Goal: Task Accomplishment & Management: Complete application form

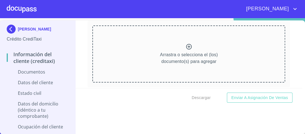
scroll to position [1025, 0]
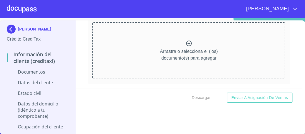
click at [185, 40] on icon at bounding box center [188, 43] width 7 height 7
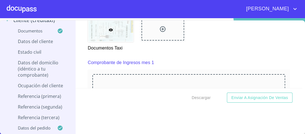
scroll to position [712, 0]
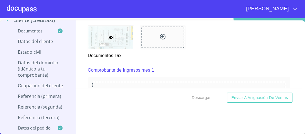
click at [160, 34] on icon at bounding box center [163, 37] width 6 height 6
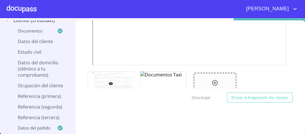
scroll to position [668, 0]
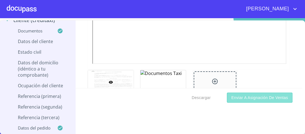
click at [258, 96] on span "Enviar a Asignación de Ventas" at bounding box center [259, 97] width 57 height 7
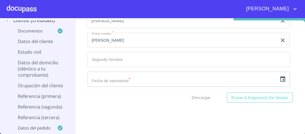
scroll to position [1534, 0]
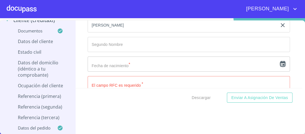
click at [279, 61] on icon "button" at bounding box center [282, 63] width 7 height 7
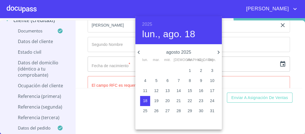
click at [149, 25] on h6 "2025" at bounding box center [147, 24] width 10 height 8
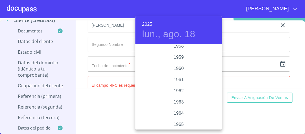
scroll to position [362, 0]
click at [180, 78] on div "1960" at bounding box center [178, 78] width 86 height 11
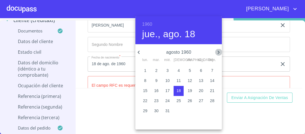
click at [219, 51] on icon "button" at bounding box center [218, 52] width 7 height 7
click at [178, 71] on p "1" at bounding box center [178, 70] width 2 height 6
type input "1 de sep. de 1960"
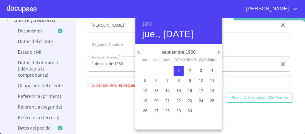
drag, startPoint x: 244, startPoint y: 115, endPoint x: 241, endPoint y: 113, distance: 3.6
click at [244, 115] on div at bounding box center [152, 67] width 305 height 134
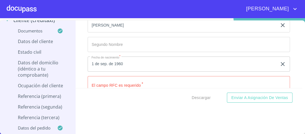
click at [106, 78] on input "Documento de identificación.   *" at bounding box center [189, 83] width 202 height 15
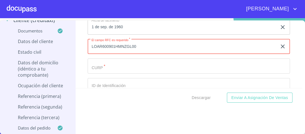
scroll to position [1578, 0]
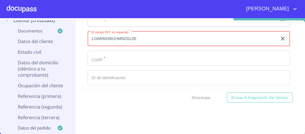
click at [152, 40] on input "LOAR600901HMNZGL00" at bounding box center [182, 38] width 189 height 15
drag, startPoint x: 89, startPoint y: 34, endPoint x: 136, endPoint y: 37, distance: 47.5
click at [136, 37] on input "LOAR600901HMNZGL00" at bounding box center [182, 38] width 189 height 15
type input "LOAR600901HMNZGL00"
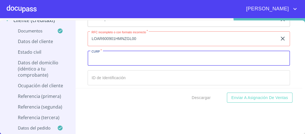
click at [96, 56] on input "Documento de identificación.   *" at bounding box center [189, 57] width 202 height 15
paste input "LOAR600901HMNZGL00"
type input "LOAR600901HMNZGL00"
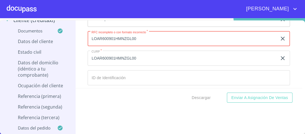
click at [139, 35] on input "LOAR600901HMNZGL00" at bounding box center [182, 38] width 189 height 15
type input "LOAR600901T28"
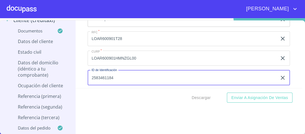
type input "2583461184"
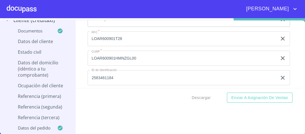
click at [146, 89] on div "Descargar Enviar a Asignación de Ventas" at bounding box center [189, 97] width 226 height 19
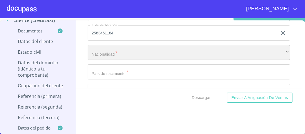
click at [122, 51] on div "​" at bounding box center [189, 52] width 202 height 15
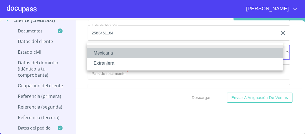
click at [109, 52] on li "Mexicana" at bounding box center [185, 53] width 196 height 10
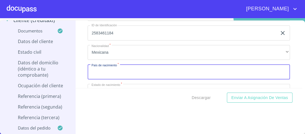
click at [115, 68] on input "Documento de identificación.   *" at bounding box center [189, 71] width 202 height 15
type input "[GEOGRAPHIC_DATA]"
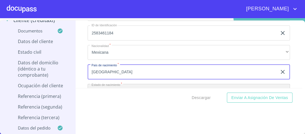
scroll to position [1631, 0]
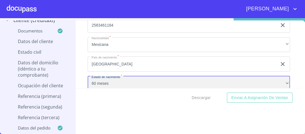
click at [280, 79] on div "60 meses" at bounding box center [189, 83] width 202 height 15
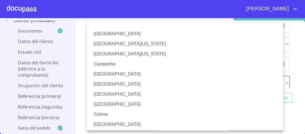
scroll to position [108, 0]
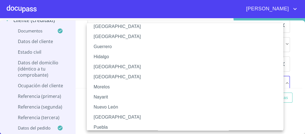
click at [105, 78] on li "[GEOGRAPHIC_DATA]" at bounding box center [187, 77] width 200 height 10
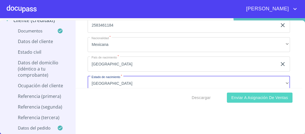
click at [253, 96] on span "Enviar a Asignación de Ventas" at bounding box center [259, 97] width 57 height 7
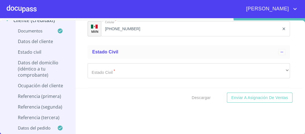
scroll to position [1730, 0]
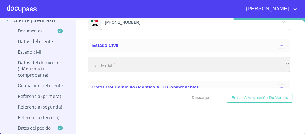
click at [112, 62] on div "​" at bounding box center [189, 64] width 202 height 15
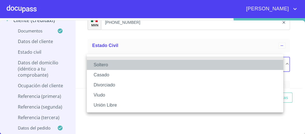
click at [97, 65] on li "Soltero" at bounding box center [185, 65] width 196 height 10
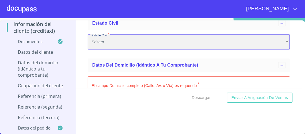
scroll to position [1775, 0]
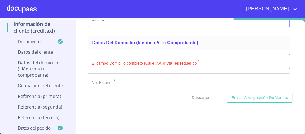
click at [115, 60] on input "Documento de identificación.   *" at bounding box center [189, 61] width 202 height 15
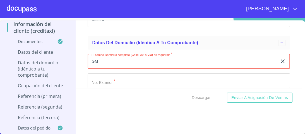
type input "G"
type input "FCO DE MADRID"
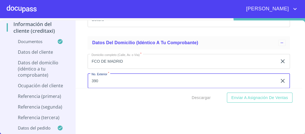
type input "390"
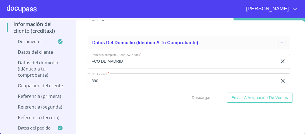
scroll to position [1818, 0]
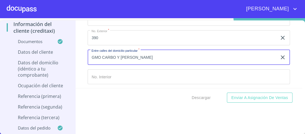
type input "GMO CARBO Y [PERSON_NAME]"
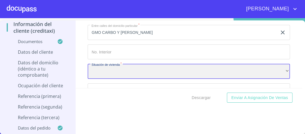
scroll to position [1853, 0]
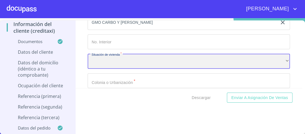
click at [281, 56] on div "​" at bounding box center [189, 61] width 202 height 15
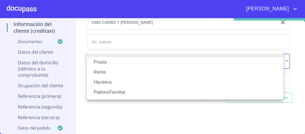
click at [107, 61] on li "Propia" at bounding box center [185, 62] width 196 height 10
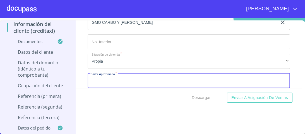
click at [105, 82] on input "Documento de identificación.   *" at bounding box center [189, 80] width 202 height 15
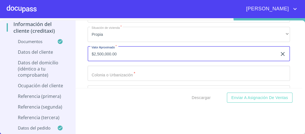
scroll to position [1875, 0]
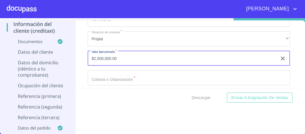
type input "$2,500,000.00"
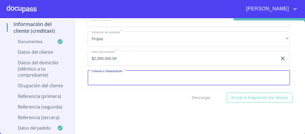
click at [113, 76] on input "Documento de identificación.   *" at bounding box center [189, 77] width 202 height 15
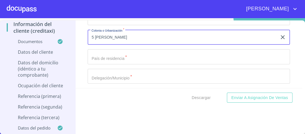
scroll to position [1920, 0]
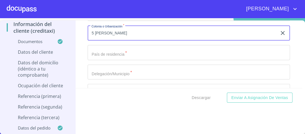
type input "5 [PERSON_NAME]"
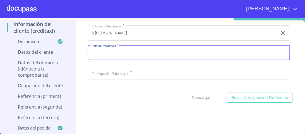
click at [105, 51] on input "Documento de identificación.   *" at bounding box center [189, 52] width 202 height 15
type input "[GEOGRAPHIC_DATA]"
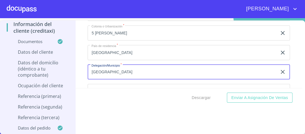
type input "[GEOGRAPHIC_DATA]"
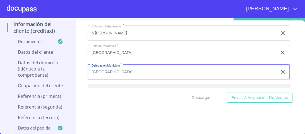
scroll to position [1928, 0]
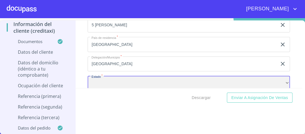
click at [119, 79] on div "​" at bounding box center [189, 83] width 202 height 15
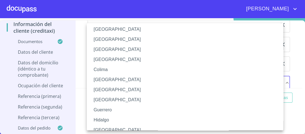
scroll to position [67, 0]
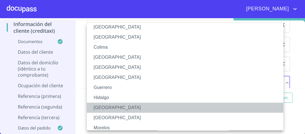
click at [105, 107] on li "[GEOGRAPHIC_DATA]" at bounding box center [187, 107] width 200 height 10
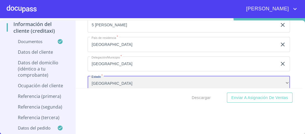
scroll to position [1950, 0]
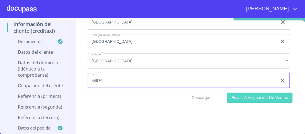
type input "44970"
click at [241, 98] on span "Enviar a Asignación de Ventas" at bounding box center [259, 97] width 57 height 7
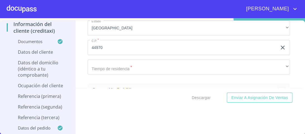
scroll to position [2005, 0]
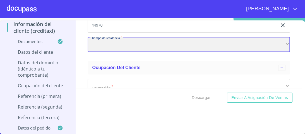
click at [279, 40] on div "​" at bounding box center [189, 44] width 202 height 15
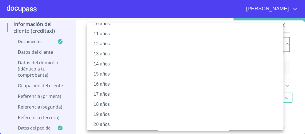
scroll to position [112, 0]
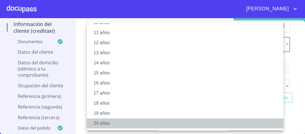
click at [100, 123] on li "20 años" at bounding box center [187, 123] width 200 height 10
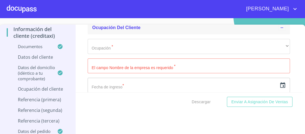
scroll to position [2050, 0]
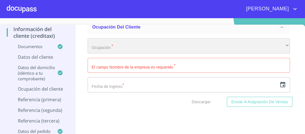
click at [108, 42] on div "​" at bounding box center [189, 45] width 202 height 15
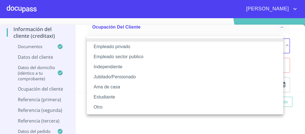
click at [99, 107] on li "Otro" at bounding box center [185, 107] width 196 height 10
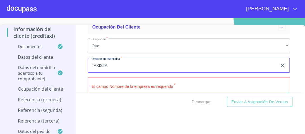
type input "TAXISTA"
click at [143, 83] on input "Documento de identificación.   *" at bounding box center [189, 84] width 202 height 15
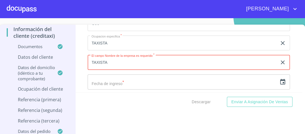
scroll to position [2095, 0]
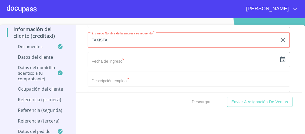
type input "TAXISTA"
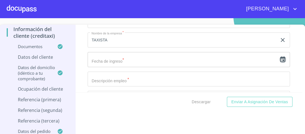
click at [279, 56] on icon "button" at bounding box center [282, 59] width 7 height 7
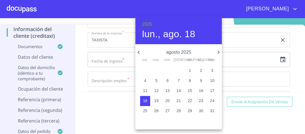
click at [147, 24] on h6 "2025" at bounding box center [147, 24] width 10 height 8
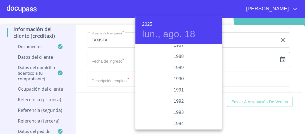
scroll to position [661, 0]
click at [180, 58] on div "1985" at bounding box center [178, 58] width 86 height 11
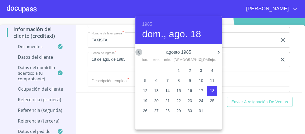
click at [139, 52] on icon "button" at bounding box center [138, 52] width 7 height 7
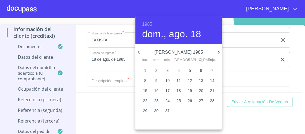
click at [166, 90] on p "17" at bounding box center [167, 91] width 4 height 6
type input "17 de [DATE]. de 1985"
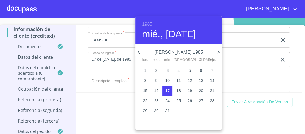
click at [99, 93] on div at bounding box center [152, 67] width 305 height 134
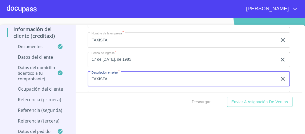
type input "TAXISTA"
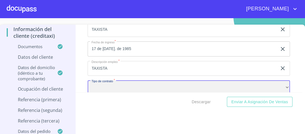
click at [281, 84] on div "​" at bounding box center [189, 87] width 202 height 15
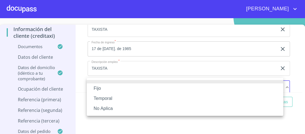
click at [106, 109] on li "No Aplica" at bounding box center [185, 108] width 196 height 10
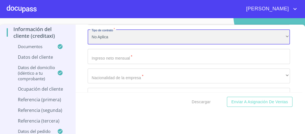
scroll to position [2172, 0]
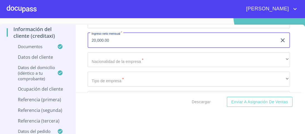
type input "20,000.00"
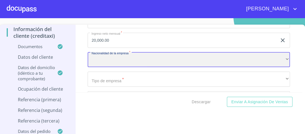
click at [133, 57] on div "​" at bounding box center [189, 59] width 202 height 15
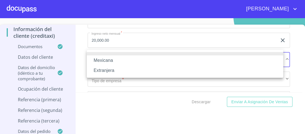
click at [110, 62] on li "Mexicana" at bounding box center [185, 60] width 196 height 10
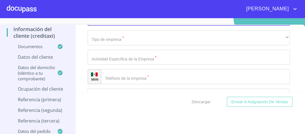
scroll to position [2217, 0]
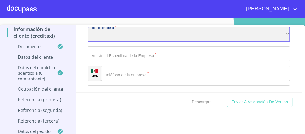
click at [116, 33] on div "​" at bounding box center [189, 34] width 202 height 15
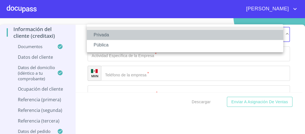
click at [106, 35] on li "Privada" at bounding box center [185, 35] width 196 height 10
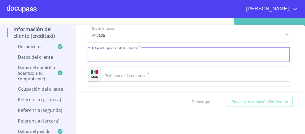
click at [136, 55] on input "Documento de identificación.   *" at bounding box center [189, 54] width 202 height 15
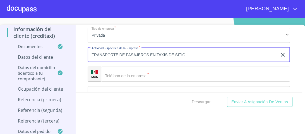
type input "TRANSPORTE DE PASAJEROS EN TAXIS DE SITIO"
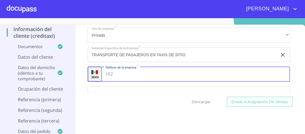
click at [127, 76] on input "Documento de identificación.   *" at bounding box center [202, 73] width 174 height 15
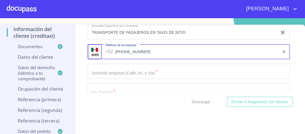
type input "[PHONE_NUMBER]"
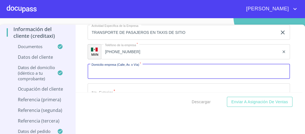
click at [103, 70] on input "Documento de identificación.   *" at bounding box center [189, 71] width 202 height 15
type input "FCO LA MADRID"
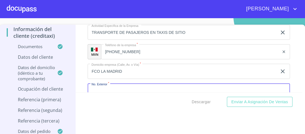
scroll to position [2241, 0]
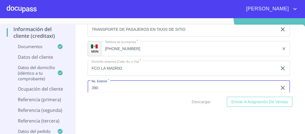
type input "390"
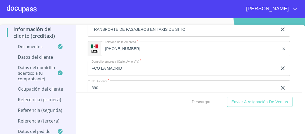
scroll to position [2287, 0]
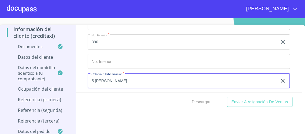
type input "5 [PERSON_NAME]"
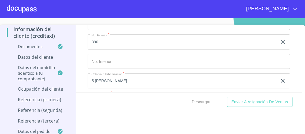
scroll to position [2299, 0]
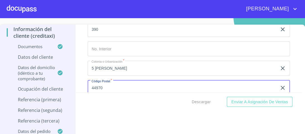
type input "44970"
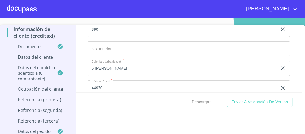
scroll to position [2345, 0]
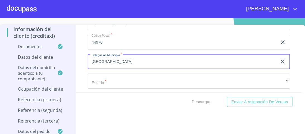
type input "[GEOGRAPHIC_DATA]"
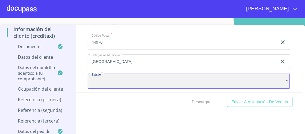
click at [126, 77] on div "​" at bounding box center [189, 80] width 202 height 15
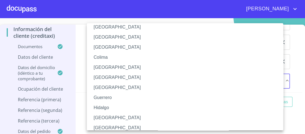
scroll to position [67, 0]
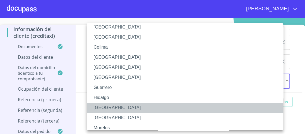
click at [101, 107] on li "[GEOGRAPHIC_DATA]" at bounding box center [187, 107] width 200 height 10
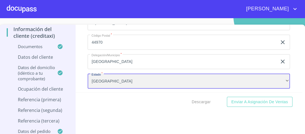
scroll to position [2367, 0]
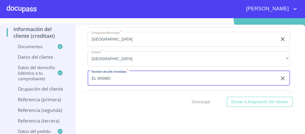
type input "EL MISMO"
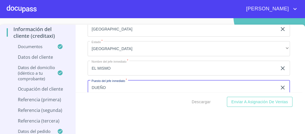
type input "DUEÑO"
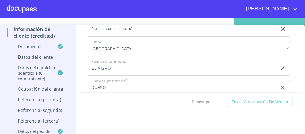
scroll to position [2423, 0]
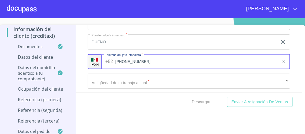
type input "[PHONE_NUMBER]"
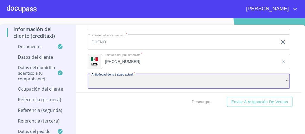
click at [109, 79] on div "​" at bounding box center [189, 80] width 202 height 15
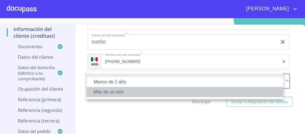
click at [110, 93] on li "Más de un año" at bounding box center [185, 92] width 196 height 10
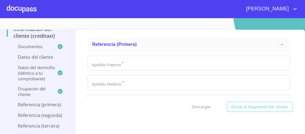
scroll to position [2490, 0]
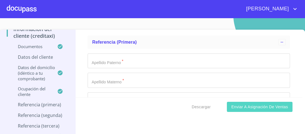
click at [253, 108] on span "Enviar a Asignación de Ventas" at bounding box center [259, 106] width 57 height 7
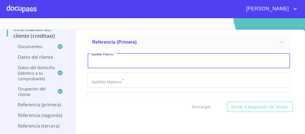
click at [106, 58] on input "Documento de identificación.   *" at bounding box center [189, 60] width 202 height 15
type input "B"
type input "[PERSON_NAME]"
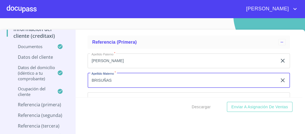
type input "BRISUÑAS"
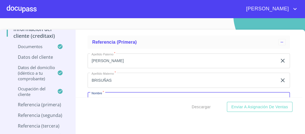
scroll to position [2496, 0]
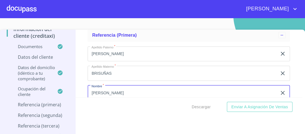
type input "[PERSON_NAME]"
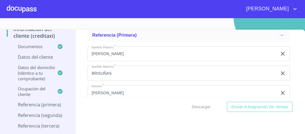
scroll to position [2542, 0]
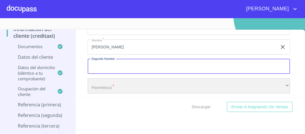
click at [107, 82] on div "​" at bounding box center [189, 85] width 202 height 15
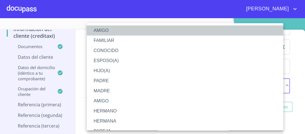
click at [105, 31] on li "AMIGO" at bounding box center [187, 30] width 200 height 10
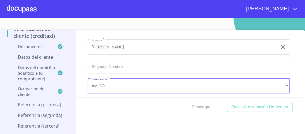
scroll to position [2554, 0]
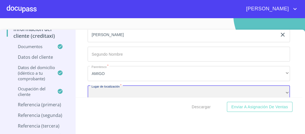
click at [113, 91] on div "​" at bounding box center [189, 92] width 202 height 15
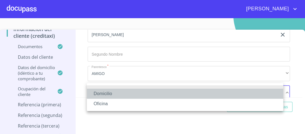
click at [106, 94] on li "Domicilio" at bounding box center [185, 93] width 196 height 10
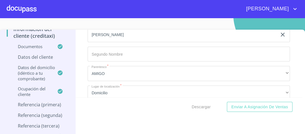
scroll to position [2600, 0]
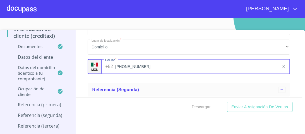
type input "[PHONE_NUMBER]"
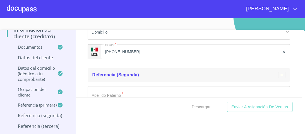
scroll to position [2622, 0]
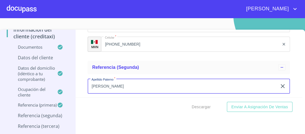
type input "[PERSON_NAME]"
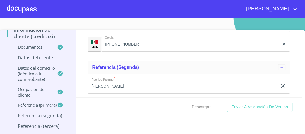
scroll to position [2635, 0]
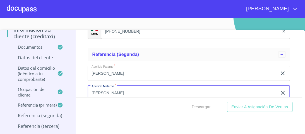
type input "[PERSON_NAME]"
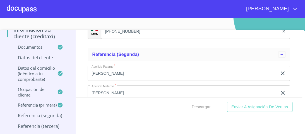
scroll to position [2681, 0]
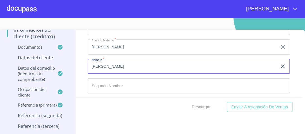
type input "[PERSON_NAME]"
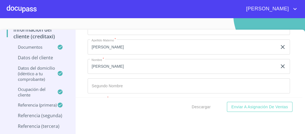
scroll to position [2694, 0]
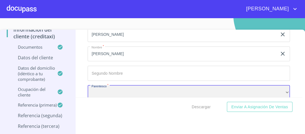
click at [116, 86] on div "​" at bounding box center [189, 92] width 202 height 15
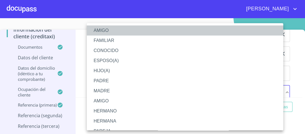
click at [105, 31] on li "AMIGO" at bounding box center [187, 30] width 200 height 10
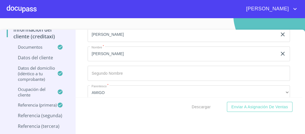
scroll to position [2739, 0]
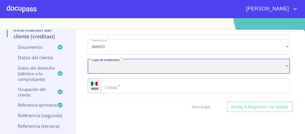
click at [113, 60] on div "​" at bounding box center [189, 66] width 202 height 15
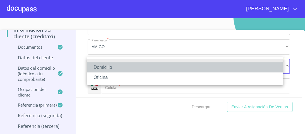
click at [106, 68] on li "Domicilio" at bounding box center [185, 67] width 196 height 10
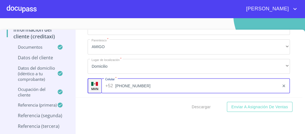
type input "[PHONE_NUMBER]"
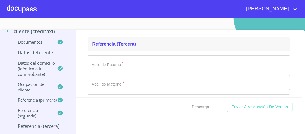
scroll to position [2804, 0]
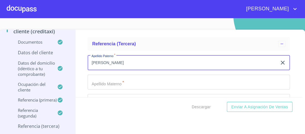
type input "[PERSON_NAME]"
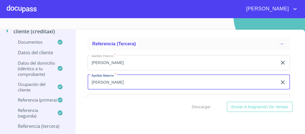
type input "[PERSON_NAME]"
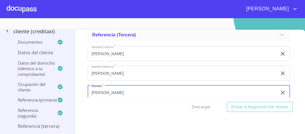
type input "[PERSON_NAME]"
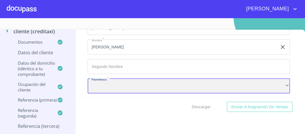
click at [108, 83] on div "​" at bounding box center [189, 85] width 202 height 15
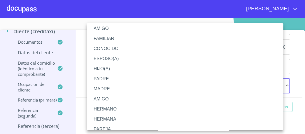
scroll to position [0, 0]
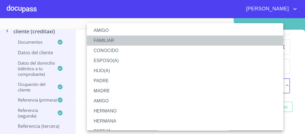
click at [107, 41] on li "FAMILIAR" at bounding box center [187, 40] width 200 height 10
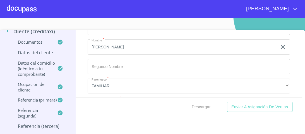
scroll to position [2871, 0]
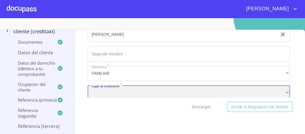
click at [107, 86] on div "​" at bounding box center [189, 92] width 202 height 15
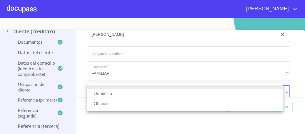
click at [108, 92] on li "Domicilio" at bounding box center [185, 93] width 196 height 10
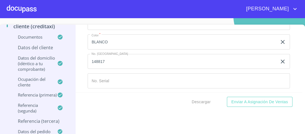
scroll to position [11, 0]
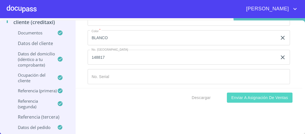
type input "[PHONE_NUMBER]"
click at [253, 98] on span "Enviar a Asignación de Ventas" at bounding box center [259, 97] width 57 height 7
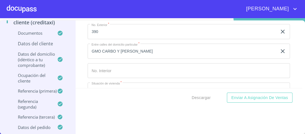
scroll to position [1768, 0]
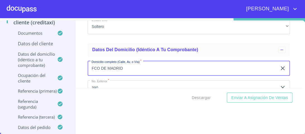
drag, startPoint x: 105, startPoint y: 66, endPoint x: 97, endPoint y: 66, distance: 7.2
click at [97, 66] on input "FCO DE MADRID" at bounding box center [182, 68] width 189 height 15
click at [98, 64] on input "FCOLA [GEOGRAPHIC_DATA]" at bounding box center [182, 68] width 189 height 15
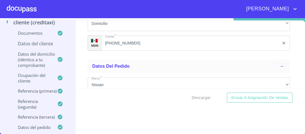
scroll to position [2950, 0]
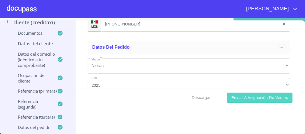
type input "FCO LA MADRID"
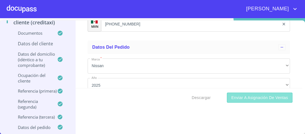
click at [237, 100] on button "Enviar a Asignación de Ventas" at bounding box center [260, 97] width 66 height 10
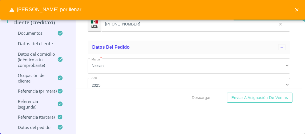
drag, startPoint x: 188, startPoint y: 54, endPoint x: 182, endPoint y: 56, distance: 6.6
click at [188, 54] on div "Marca   * Nissan ​ Año 2025 ​ Color   * [PERSON_NAME] ​ No. Pedido 148817 ​ No.…" at bounding box center [189, 104] width 202 height 101
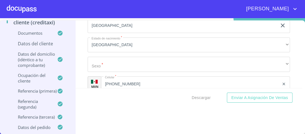
scroll to position [1679, 0]
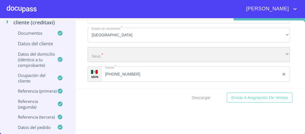
click at [105, 52] on div "​" at bounding box center [189, 54] width 202 height 15
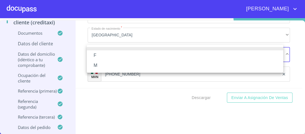
click at [94, 64] on li "M" at bounding box center [185, 65] width 196 height 10
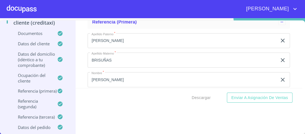
scroll to position [2526, 0]
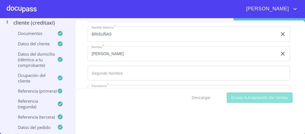
click at [252, 96] on span "Enviar a Asignación de Ventas" at bounding box center [259, 97] width 57 height 7
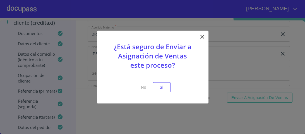
click at [202, 36] on icon at bounding box center [202, 37] width 4 height 4
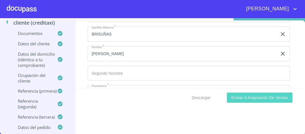
click at [240, 98] on span "Enviar a Asignación de Ventas" at bounding box center [259, 97] width 57 height 7
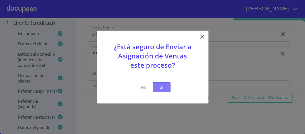
click at [163, 86] on span "Si" at bounding box center [161, 86] width 9 height 7
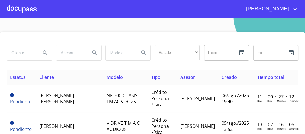
click at [21, 54] on input "search" at bounding box center [21, 52] width 29 height 15
type input "[PERSON_NAME]"
click at [45, 55] on icon "Search" at bounding box center [45, 52] width 7 height 7
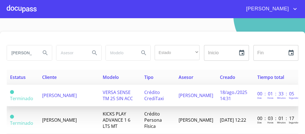
click at [108, 93] on span "VERSA SENSE TM 25 SIN ACC" at bounding box center [118, 95] width 30 height 12
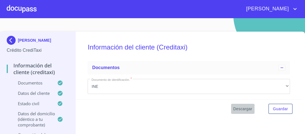
click at [243, 108] on span "Descargar" at bounding box center [242, 108] width 19 height 7
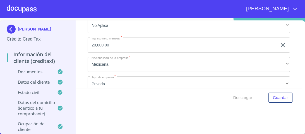
scroll to position [2185, 0]
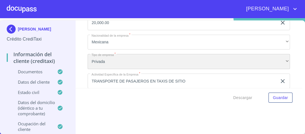
click at [279, 57] on div "Privada" at bounding box center [189, 61] width 202 height 15
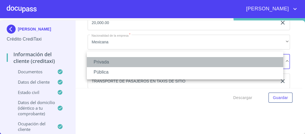
click at [108, 61] on li "Privada" at bounding box center [185, 62] width 196 height 10
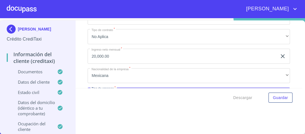
scroll to position [2141, 0]
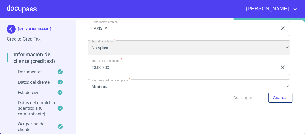
click at [279, 43] on div "No Aplica" at bounding box center [189, 47] width 202 height 15
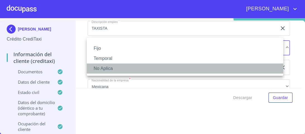
click at [113, 70] on li "No Aplica" at bounding box center [185, 68] width 196 height 10
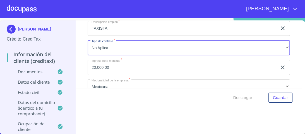
click at [279, 65] on icon "clear input" at bounding box center [282, 67] width 7 height 7
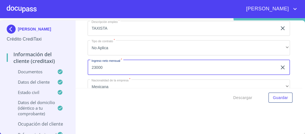
type input "23000"
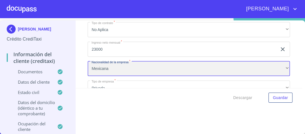
scroll to position [2166, 0]
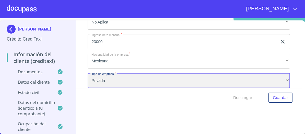
click at [280, 76] on div "Privada" at bounding box center [189, 80] width 202 height 15
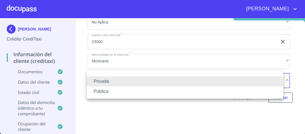
click at [101, 82] on li "Privada" at bounding box center [185, 81] width 196 height 10
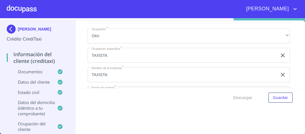
scroll to position [2057, 0]
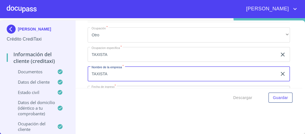
drag, startPoint x: 107, startPoint y: 70, endPoint x: 83, endPoint y: 70, distance: 24.3
click at [83, 70] on div "Información del cliente (Creditaxi) Documentos Documento de identificación.   *…" at bounding box center [189, 53] width 226 height 67
type input "[PERSON_NAME]"
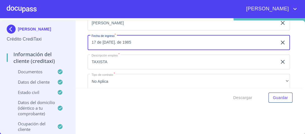
scroll to position [2111, 0]
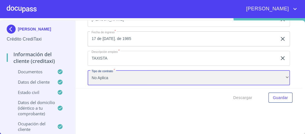
click at [282, 75] on div "No Aplica" at bounding box center [189, 77] width 202 height 15
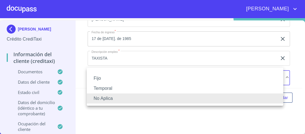
click at [282, 75] on li "Fijo" at bounding box center [185, 78] width 196 height 10
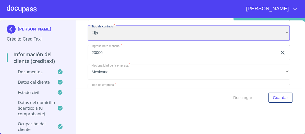
scroll to position [2178, 0]
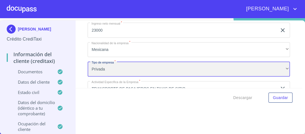
click at [278, 64] on div "Privada" at bounding box center [189, 68] width 202 height 15
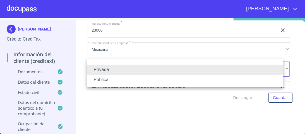
click at [105, 70] on li "Privada" at bounding box center [185, 69] width 196 height 10
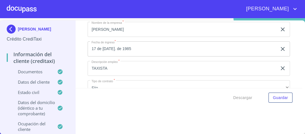
scroll to position [2111, 0]
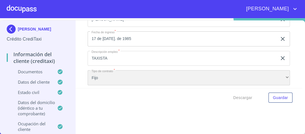
click at [281, 74] on div "Fijo" at bounding box center [189, 77] width 202 height 15
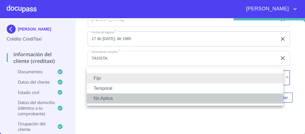
click at [103, 99] on li "No Aplica" at bounding box center [185, 98] width 196 height 10
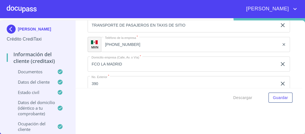
scroll to position [2245, 0]
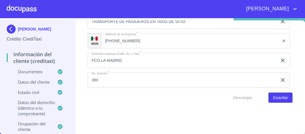
click at [276, 96] on span "Guardar" at bounding box center [280, 97] width 15 height 7
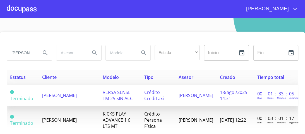
click at [108, 93] on span "VERSA SENSE TM 25 SIN ACC" at bounding box center [118, 95] width 30 height 12
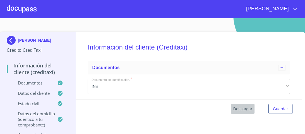
click at [240, 108] on span "Descargar" at bounding box center [242, 108] width 19 height 7
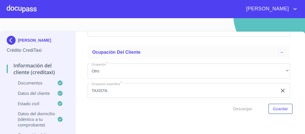
scroll to position [2029, 0]
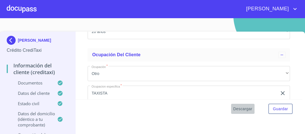
click at [235, 109] on span "Descargar" at bounding box center [242, 108] width 19 height 7
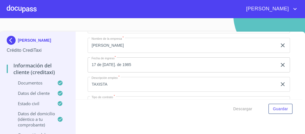
scroll to position [2119, 0]
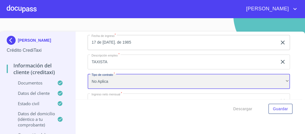
click at [280, 78] on div "No Aplica" at bounding box center [189, 81] width 202 height 15
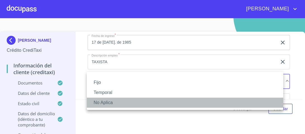
click at [100, 103] on li "No Aplica" at bounding box center [185, 102] width 196 height 10
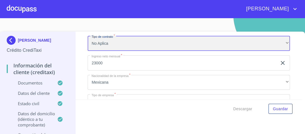
scroll to position [2163, 0]
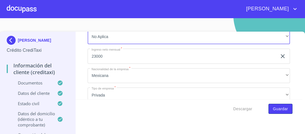
click at [274, 109] on span "Guardar" at bounding box center [280, 108] width 15 height 7
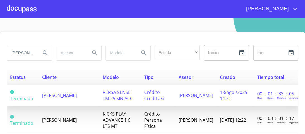
click at [115, 92] on span "VERSA SENSE TM 25 SIN ACC" at bounding box center [118, 95] width 30 height 12
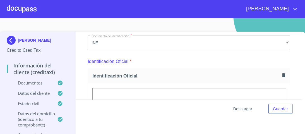
scroll to position [45, 0]
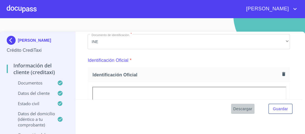
click at [238, 108] on span "Descargar" at bounding box center [242, 108] width 19 height 7
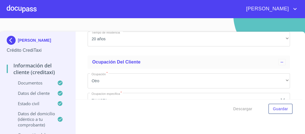
scroll to position [2044, 0]
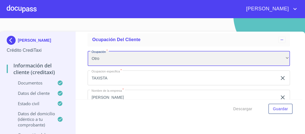
click at [278, 54] on div "Otro" at bounding box center [189, 58] width 202 height 15
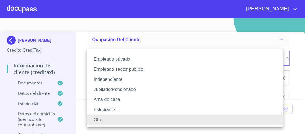
click at [116, 79] on li "Independiente" at bounding box center [185, 79] width 196 height 10
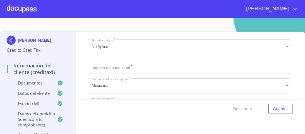
scroll to position [2156, 0]
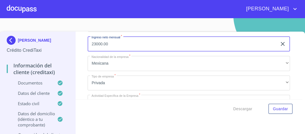
type input "23000.00"
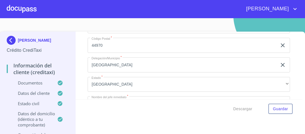
scroll to position [2357, 0]
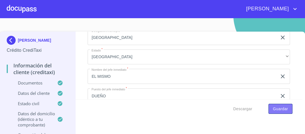
click at [273, 108] on span "Guardar" at bounding box center [280, 108] width 15 height 7
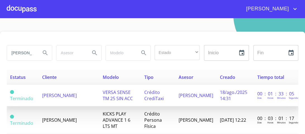
click at [114, 92] on span "VERSA SENSE TM 25 SIN ACC" at bounding box center [118, 95] width 30 height 12
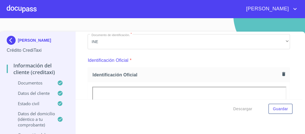
scroll to position [67, 0]
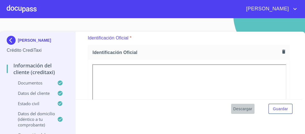
click at [245, 107] on span "Descargar" at bounding box center [242, 108] width 19 height 7
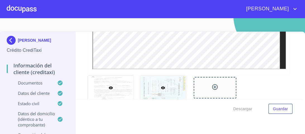
scroll to position [691, 0]
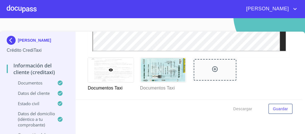
click at [212, 67] on icon at bounding box center [215, 69] width 6 height 6
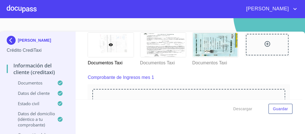
scroll to position [714, 0]
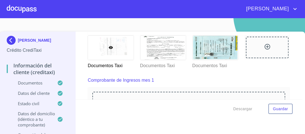
click at [108, 45] on icon at bounding box center [110, 47] width 4 height 4
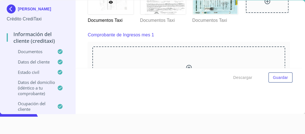
scroll to position [661, 0]
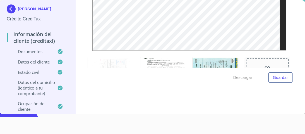
click at [264, 65] on icon at bounding box center [267, 68] width 7 height 7
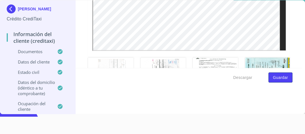
click at [279, 77] on span "Guardar" at bounding box center [280, 77] width 15 height 7
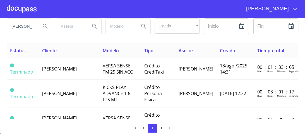
scroll to position [27, 0]
